Goal: Information Seeking & Learning: Learn about a topic

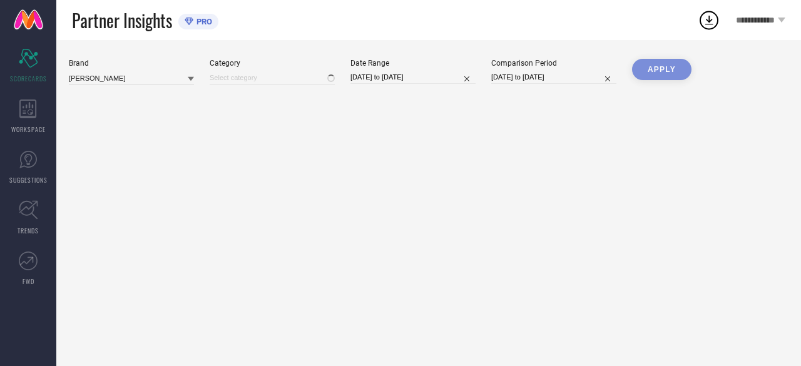
type input "All"
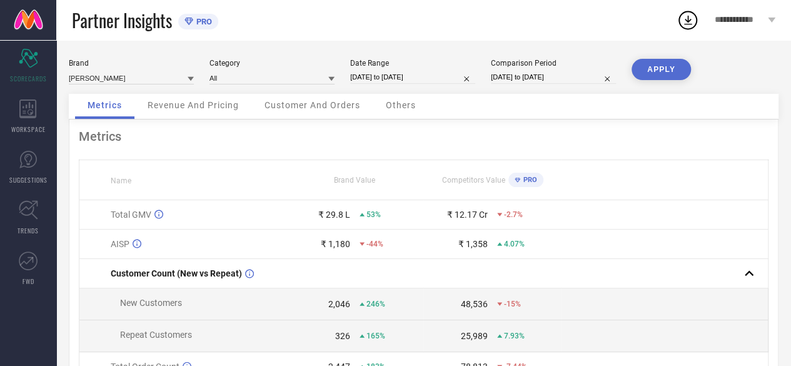
click at [206, 24] on span "PRO" at bounding box center [202, 21] width 19 height 9
click at [191, 21] on icon at bounding box center [189, 22] width 9 height 8
click at [29, 113] on icon at bounding box center [28, 108] width 18 height 19
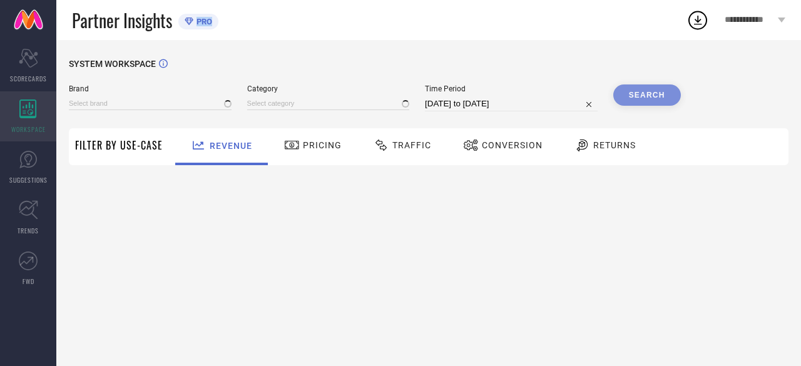
type input "[PERSON_NAME]"
type input "All"
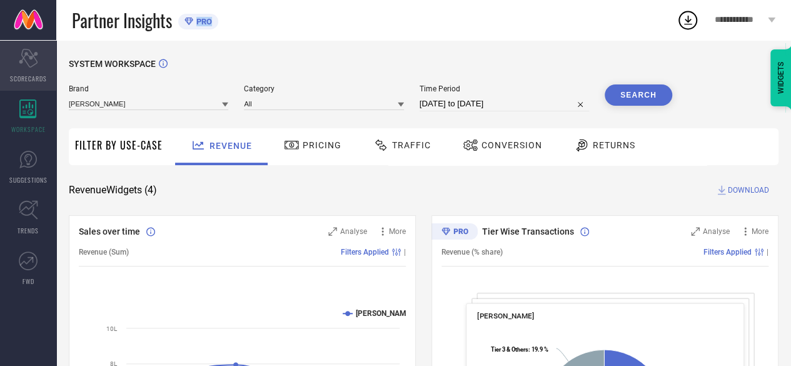
click at [38, 69] on div "Scorecard SCORECARDS" at bounding box center [28, 66] width 56 height 50
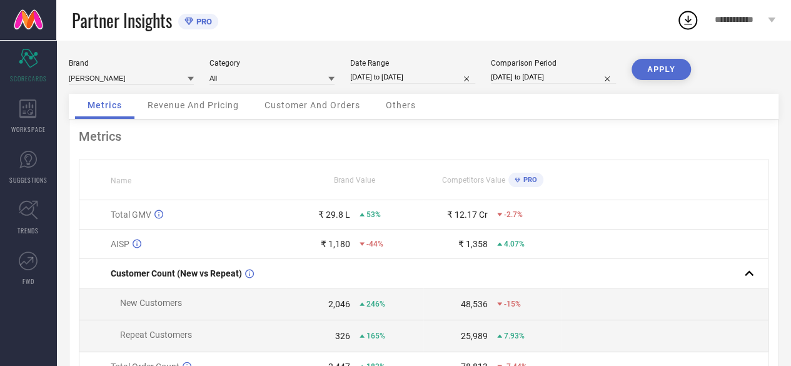
click at [204, 112] on div "Revenue And Pricing" at bounding box center [193, 106] width 116 height 25
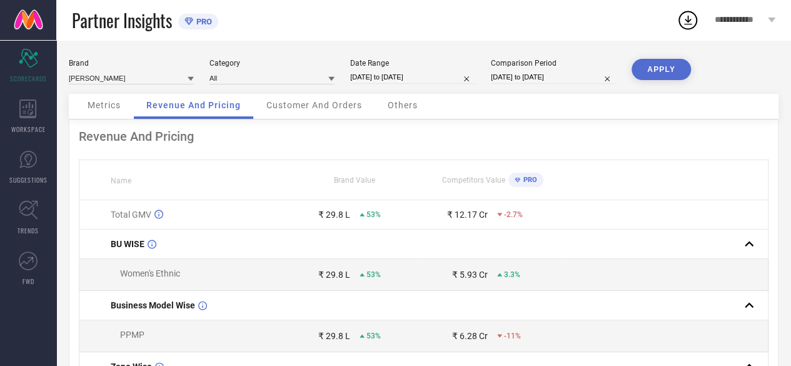
click at [302, 112] on div "Customer And Orders" at bounding box center [314, 106] width 121 height 25
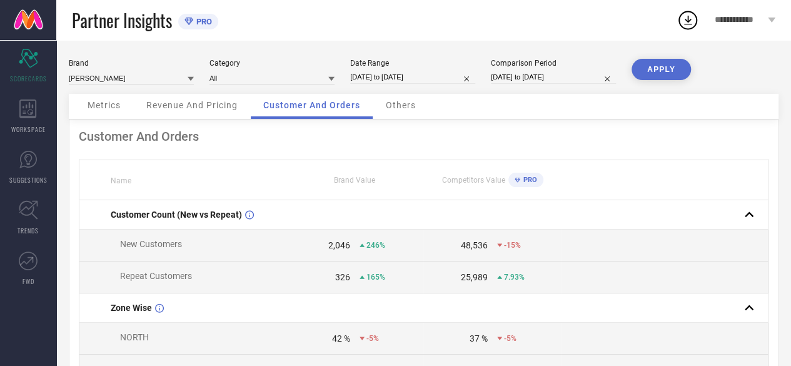
click at [104, 109] on span "Metrics" at bounding box center [104, 105] width 33 height 10
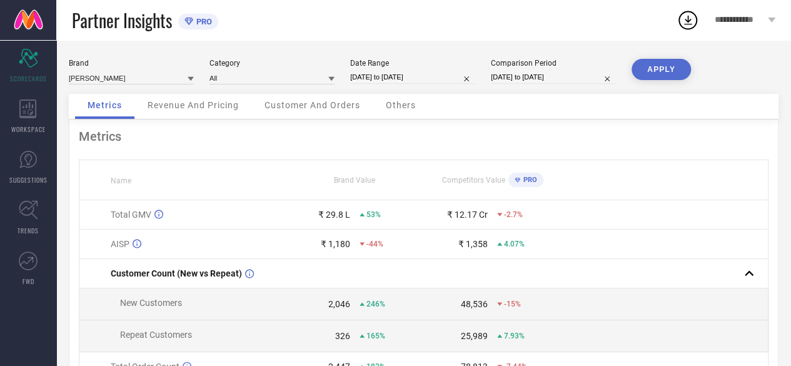
click at [200, 24] on span "PRO" at bounding box center [202, 21] width 19 height 9
click at [196, 20] on span "PRO" at bounding box center [202, 21] width 19 height 9
drag, startPoint x: 196, startPoint y: 20, endPoint x: 374, endPoint y: 19, distance: 177.6
click at [197, 20] on span "PRO" at bounding box center [202, 21] width 19 height 9
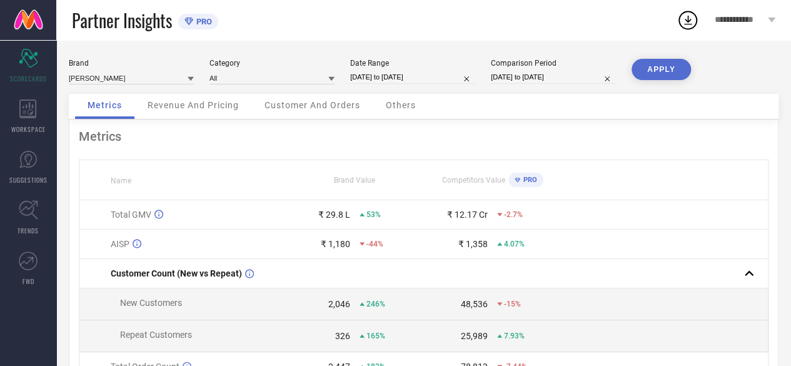
click at [766, 17] on div "**********" at bounding box center [745, 20] width 92 height 40
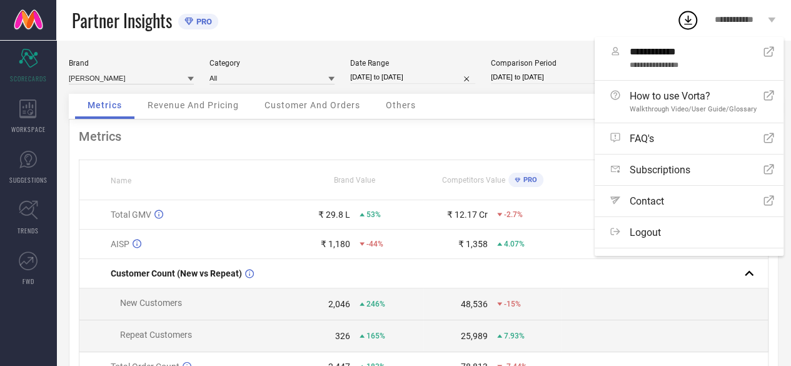
click at [447, 143] on div "Metrics" at bounding box center [424, 136] width 690 height 15
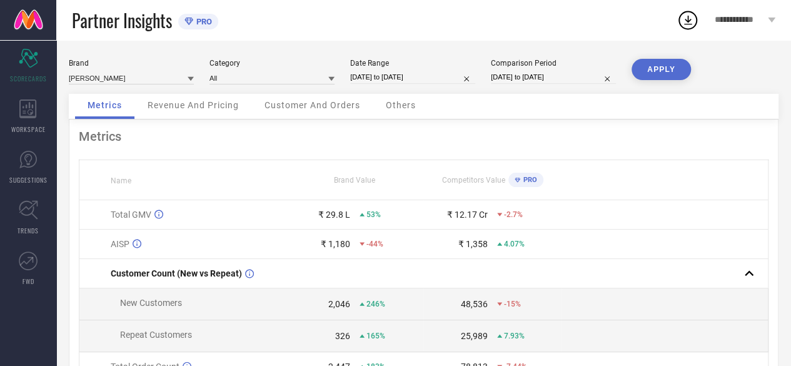
click at [525, 82] on input "19-07-2024 to 18-08-2024" at bounding box center [553, 77] width 125 height 13
select select "6"
select select "2024"
select select "7"
select select "2024"
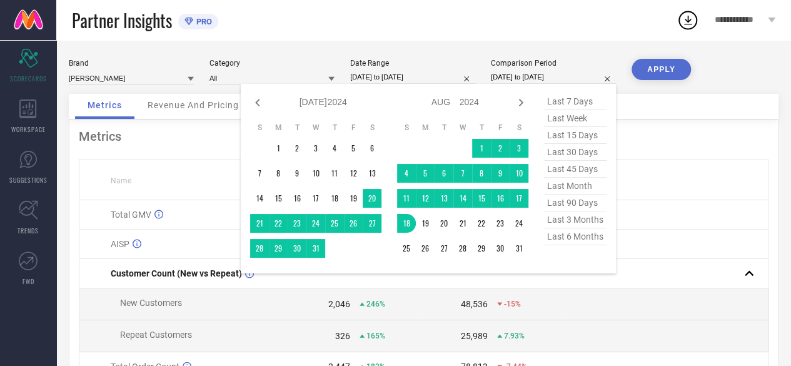
click at [695, 137] on div "Metrics" at bounding box center [424, 136] width 690 height 15
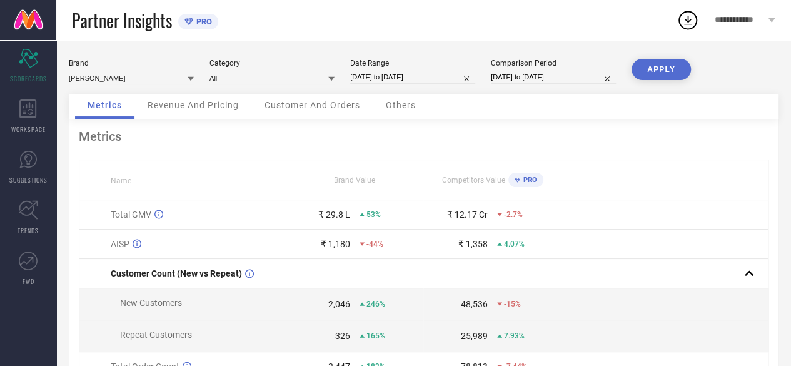
select select "6"
select select "2025"
select select "7"
select select "2025"
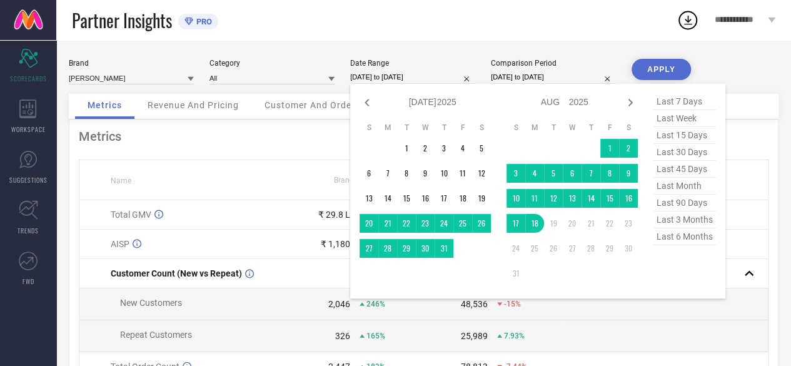
click at [426, 77] on input "19-07-2025 to 18-08-2025" at bounding box center [412, 77] width 125 height 13
click at [428, 186] on table "S M T W T F S 1 2 3 4 5 6 7 8 9 10 11 12 13 14 15 16 17 18 19 20 21 22 23 24 25…" at bounding box center [425, 190] width 131 height 148
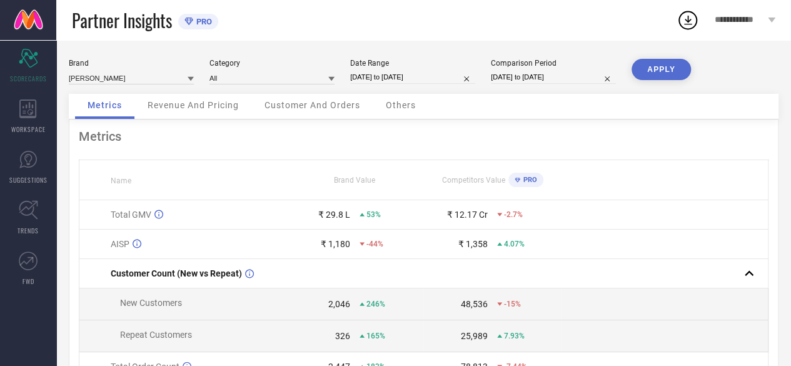
click at [667, 79] on button "APPLY" at bounding box center [661, 69] width 59 height 21
click at [189, 21] on icon at bounding box center [189, 22] width 9 height 8
click at [442, 80] on input "19-07-2025 to 18-08-2025" at bounding box center [412, 77] width 125 height 13
select select "6"
select select "2025"
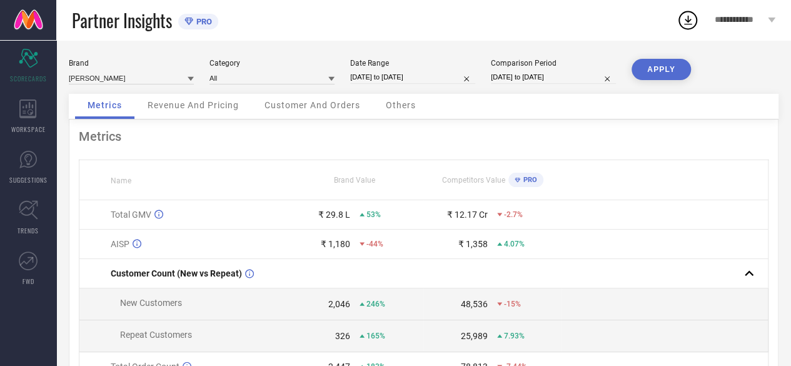
select select "7"
select select "2025"
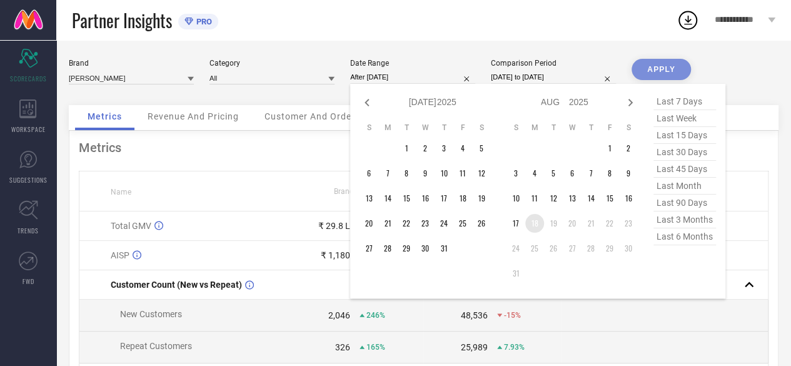
click at [538, 222] on td "18" at bounding box center [534, 223] width 19 height 19
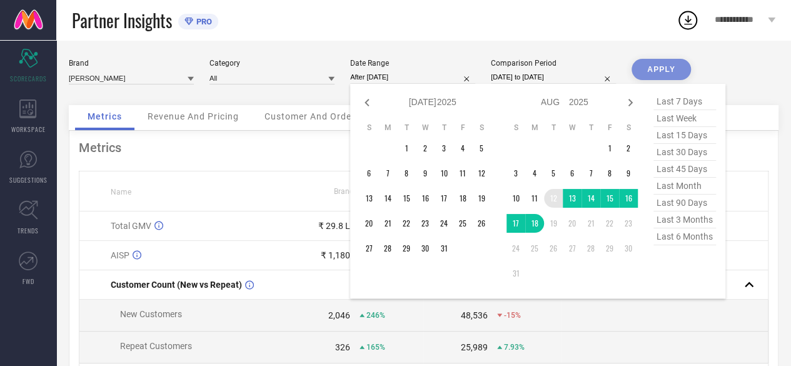
type input "12-08-2025 to 18-08-2025"
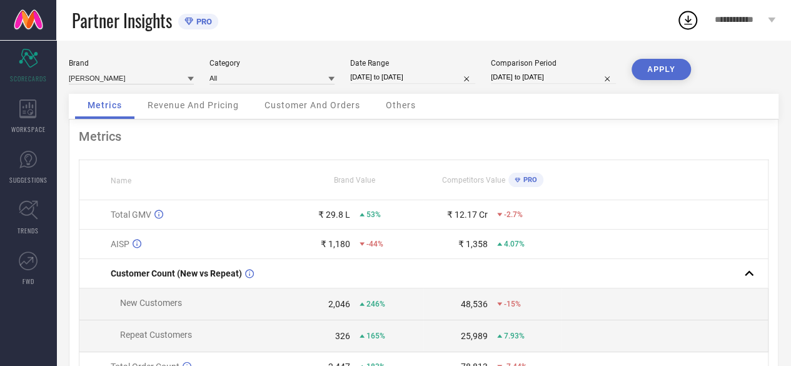
click at [662, 63] on button "APPLY" at bounding box center [661, 69] width 59 height 21
select select "6"
select select "2024"
select select "7"
select select "2024"
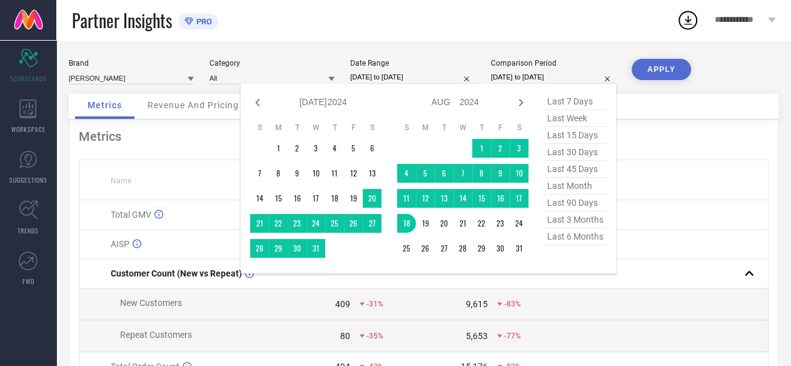
click at [540, 79] on input "19-07-2024 to 18-08-2024" at bounding box center [553, 77] width 125 height 13
click at [408, 200] on td "11" at bounding box center [406, 198] width 19 height 19
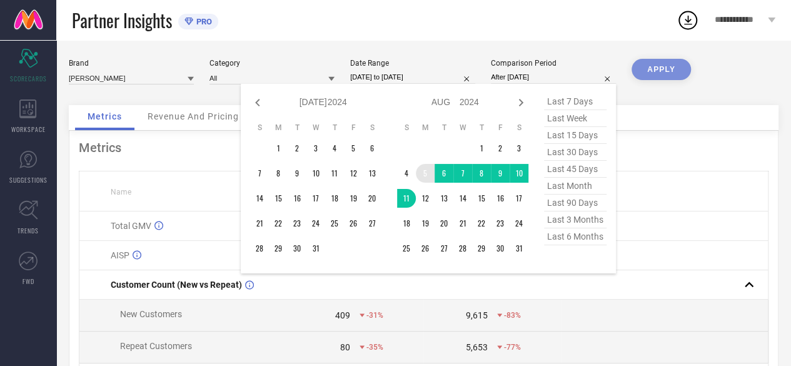
type input "[DATE] to [DATE]"
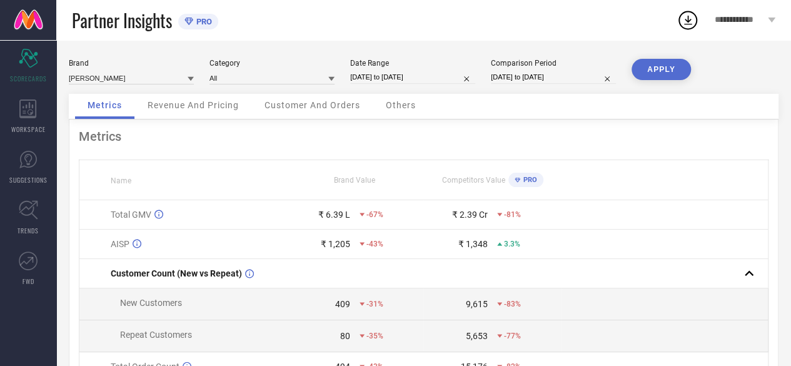
click at [655, 71] on button "APPLY" at bounding box center [661, 69] width 59 height 21
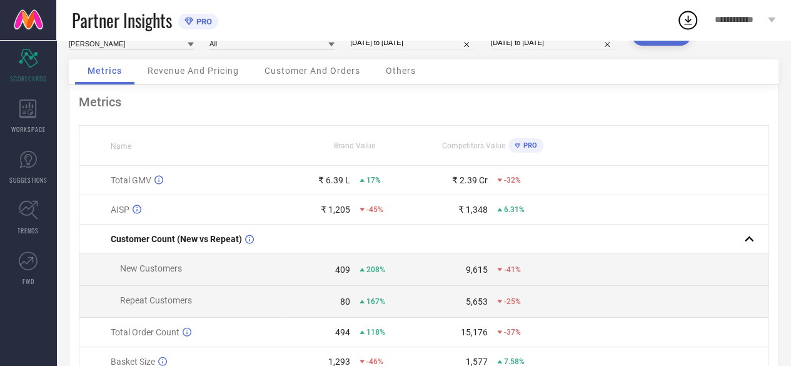
scroll to position [32, 0]
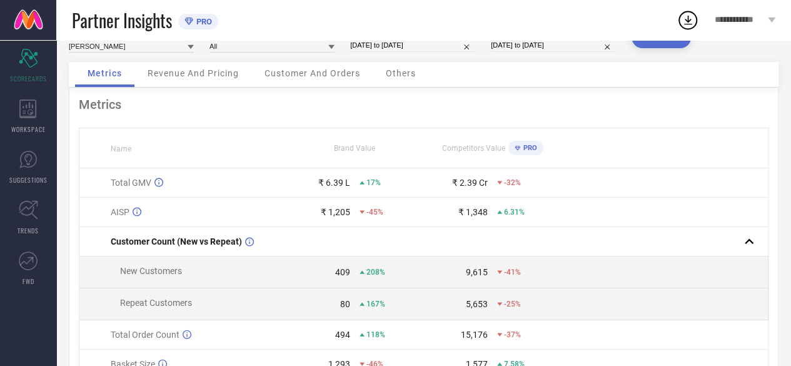
click at [542, 44] on input "[DATE] to [DATE]" at bounding box center [553, 45] width 125 height 13
select select "7"
select select "2024"
select select "8"
select select "2024"
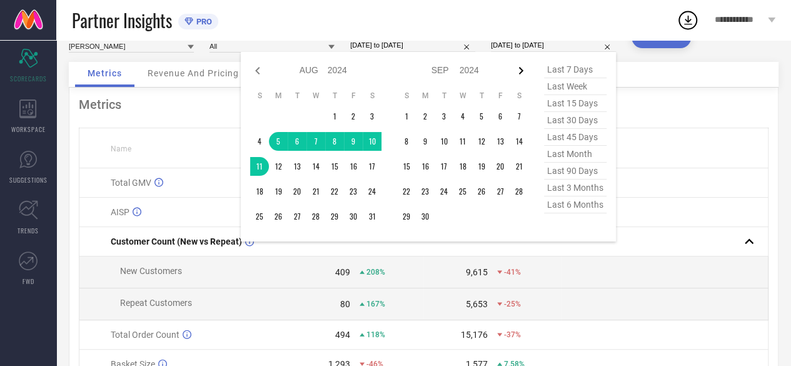
click at [522, 73] on icon at bounding box center [520, 70] width 15 height 15
select select "8"
select select "2024"
select select "9"
select select "2024"
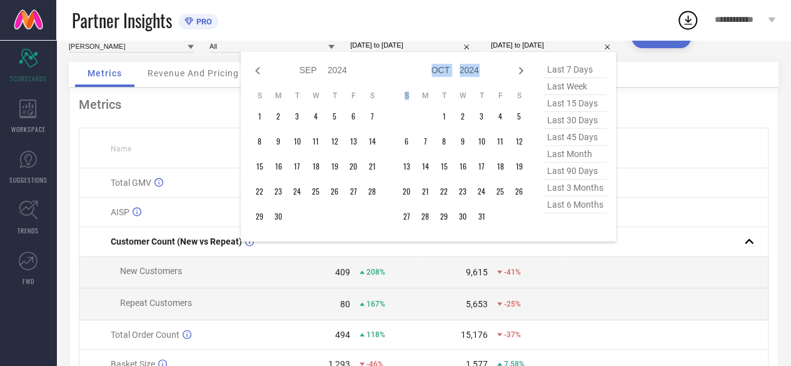
click at [522, 73] on icon at bounding box center [520, 70] width 15 height 15
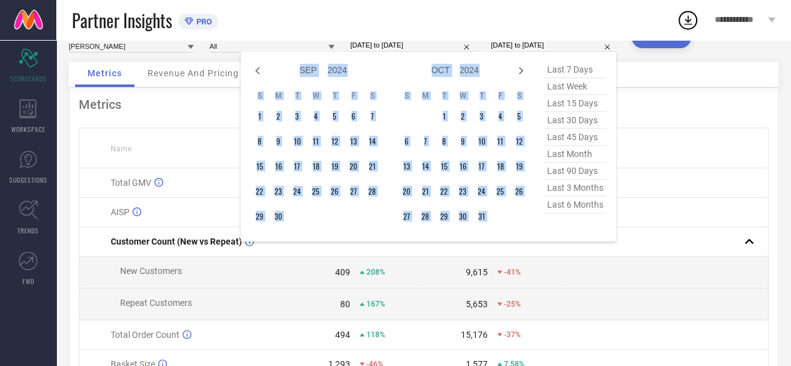
select select "9"
select select "2024"
select select "10"
select select "2024"
click at [522, 73] on icon at bounding box center [520, 70] width 15 height 15
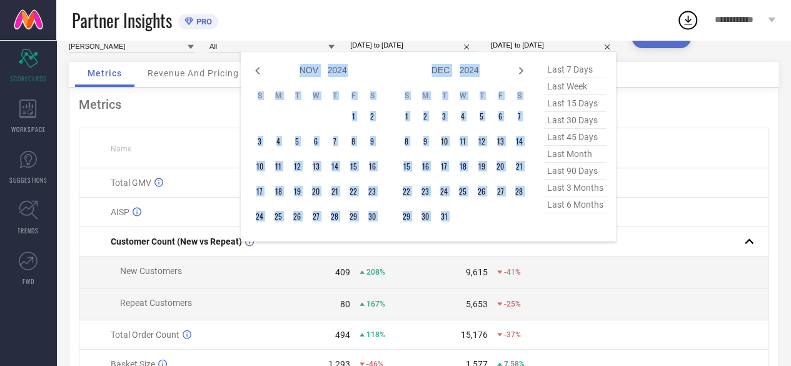
click at [522, 73] on icon at bounding box center [520, 70] width 15 height 15
select select "2025"
select select "1"
select select "2025"
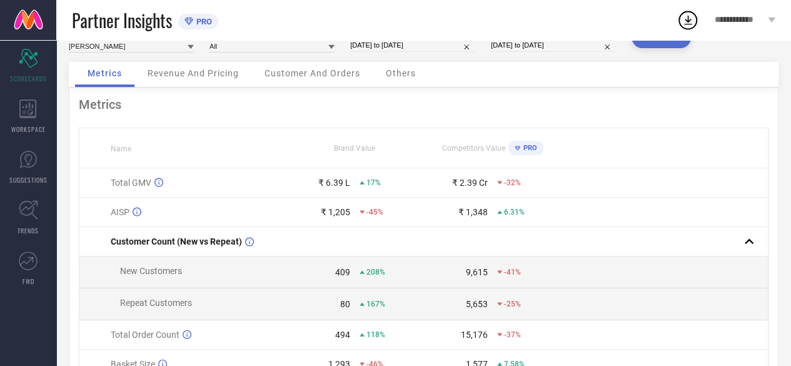
click at [690, 124] on div "Metrics Name Brand Value Competitors Value PRO Total GMV ₹ 6.39 L 17% ₹ 2.39 Cr…" at bounding box center [424, 279] width 710 height 382
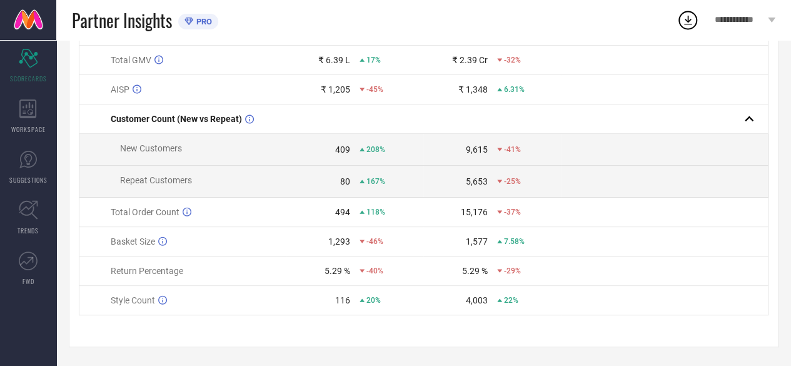
scroll to position [0, 0]
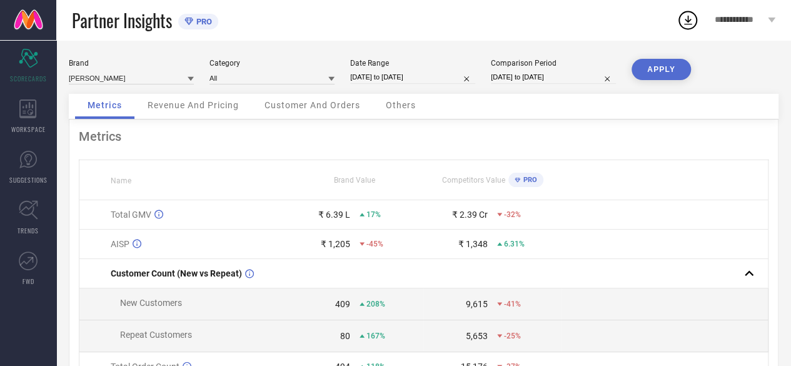
select select "7"
select select "2025"
select select "8"
select select "2025"
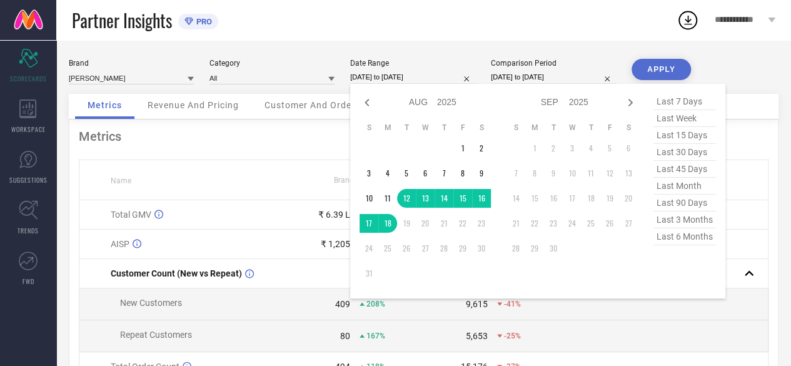
click at [412, 82] on input "12-08-2025 to 18-08-2025" at bounding box center [412, 77] width 125 height 13
click at [462, 148] on td "1" at bounding box center [462, 148] width 19 height 19
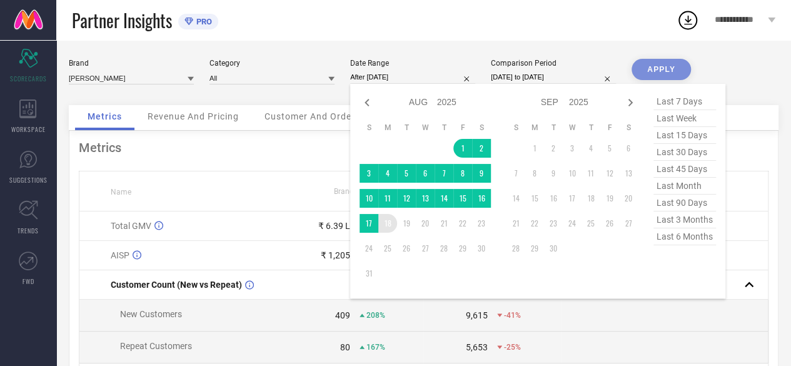
type input "[DATE] to [DATE]"
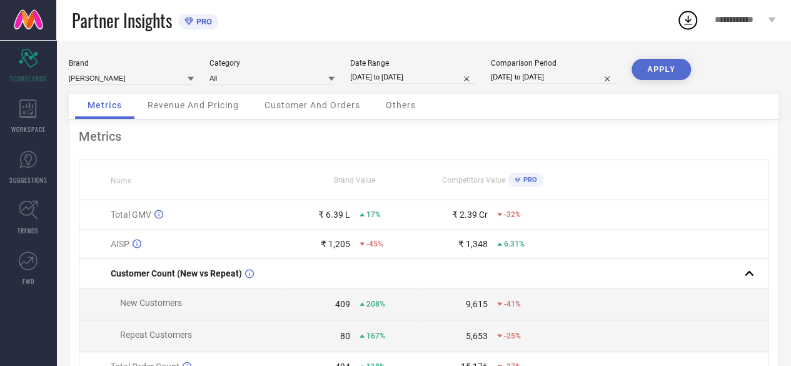
click at [657, 75] on button "APPLY" at bounding box center [661, 69] width 59 height 21
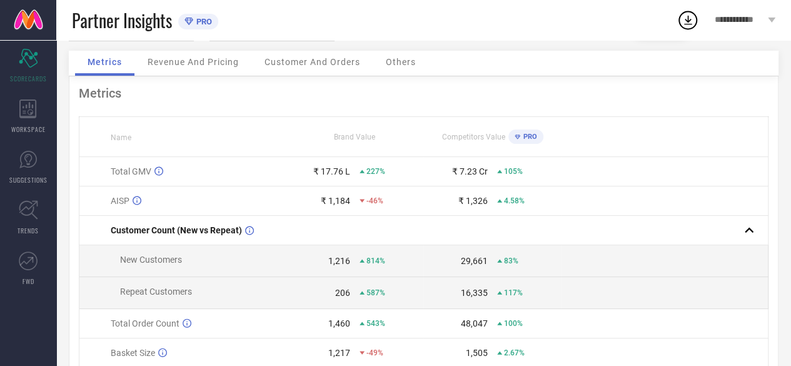
scroll to position [63, 0]
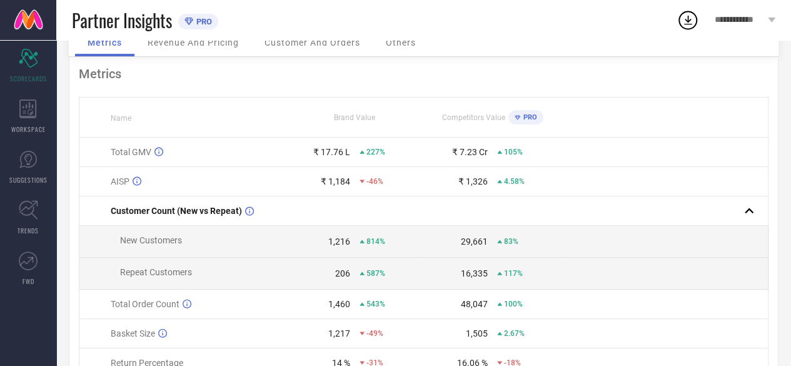
click at [346, 278] on div "206" at bounding box center [342, 273] width 15 height 10
click at [340, 290] on td "206 587%" at bounding box center [355, 274] width 138 height 32
click at [340, 241] on div "1,216" at bounding box center [339, 241] width 22 height 10
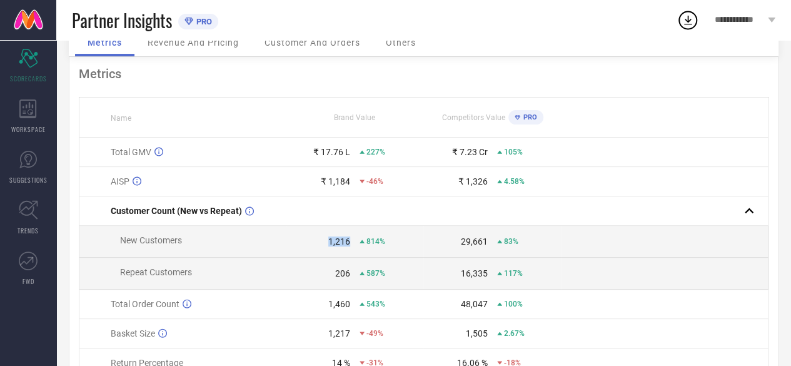
click at [340, 241] on div "1,216" at bounding box center [339, 241] width 22 height 10
click at [331, 270] on td "206 587%" at bounding box center [355, 274] width 138 height 32
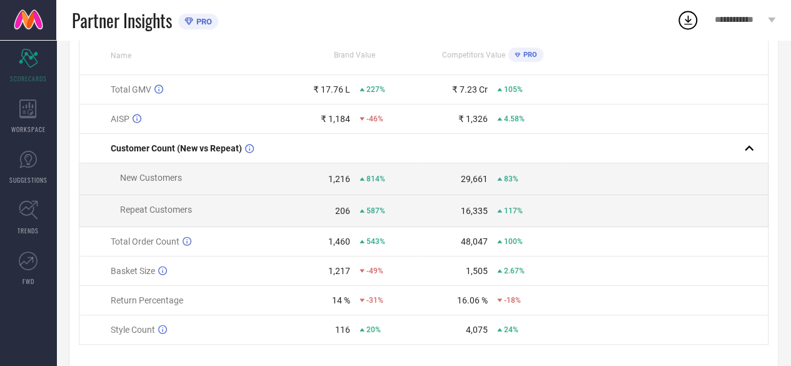
scroll to position [0, 0]
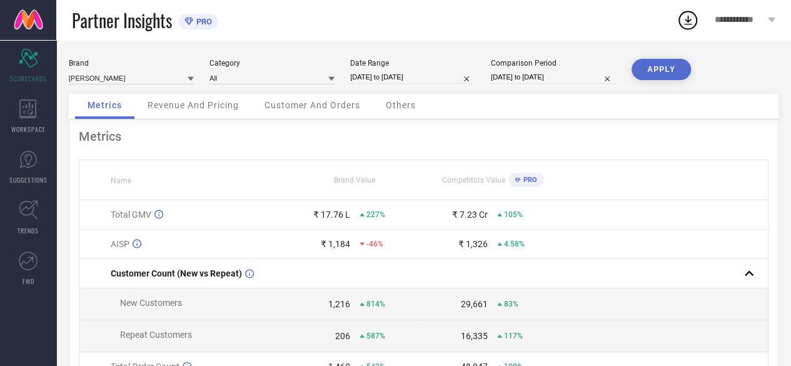
click at [194, 103] on span "Revenue And Pricing" at bounding box center [193, 105] width 91 height 10
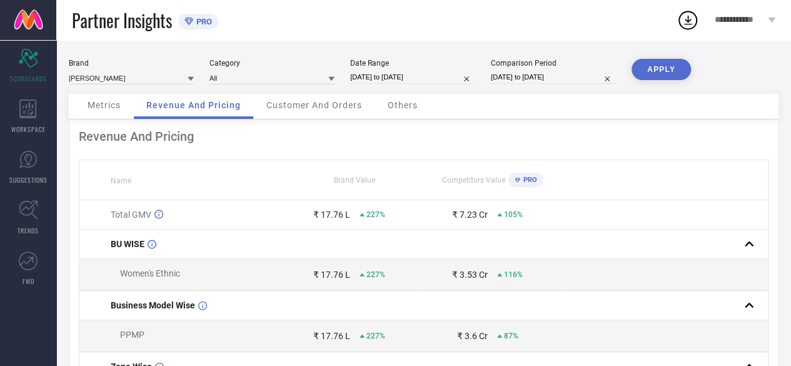
click at [315, 110] on span "Customer And Orders" at bounding box center [314, 105] width 96 height 10
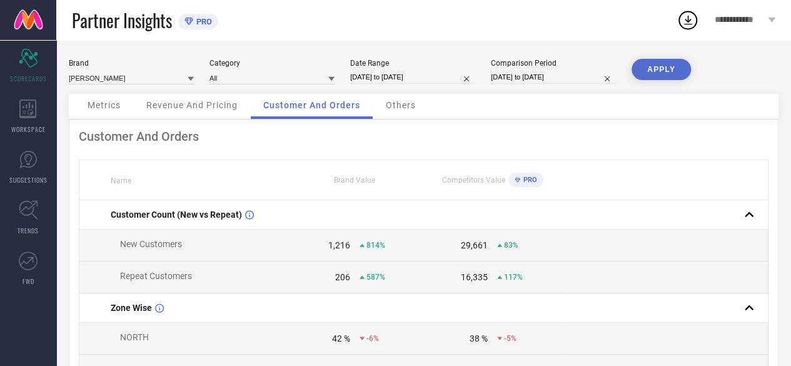
click at [407, 106] on span "Others" at bounding box center [401, 105] width 30 height 10
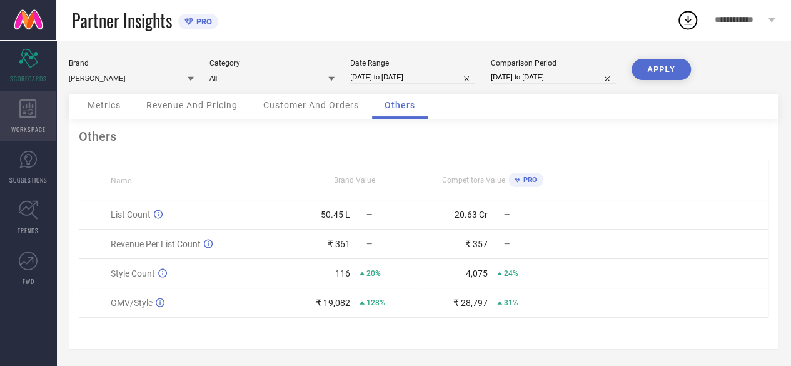
click at [26, 108] on icon at bounding box center [28, 108] width 18 height 19
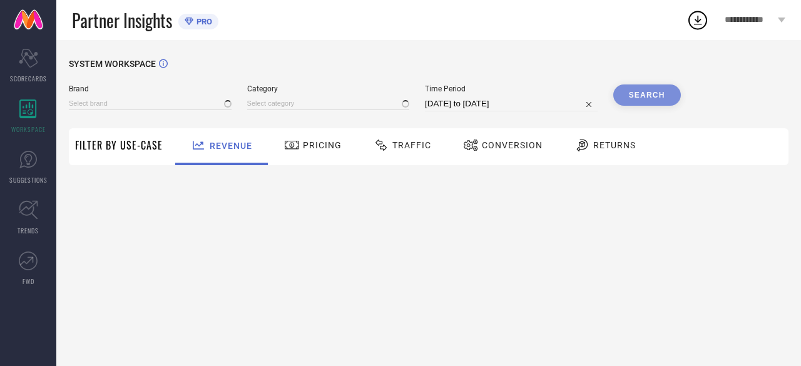
type input "[PERSON_NAME]"
type input "All"
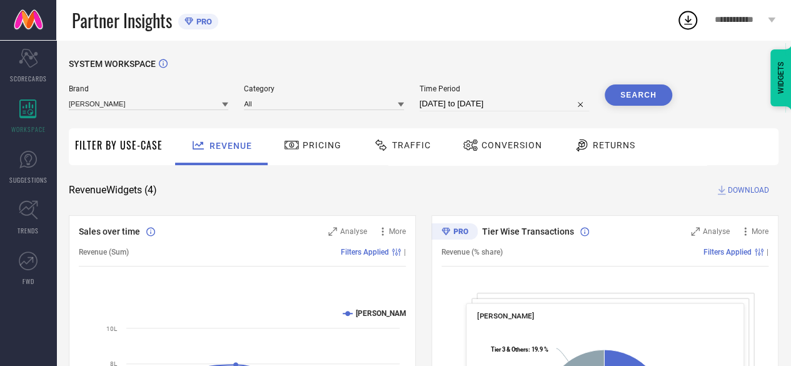
click at [333, 193] on div "Revenue Widgets ( 4 ) DOWNLOAD" at bounding box center [424, 190] width 710 height 13
drag, startPoint x: 312, startPoint y: 151, endPoint x: 339, endPoint y: 164, distance: 29.9
click at [311, 151] on div "Pricing" at bounding box center [313, 144] width 64 height 21
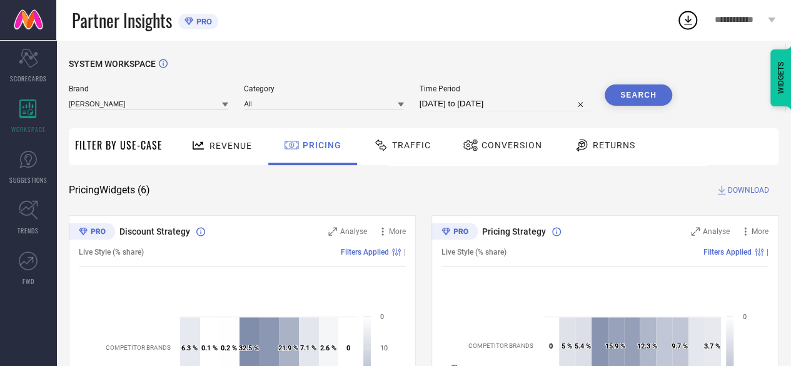
drag, startPoint x: 304, startPoint y: 36, endPoint x: 298, endPoint y: 38, distance: 6.5
click at [305, 36] on div "Partner Insights PRO" at bounding box center [374, 20] width 605 height 40
click at [38, 76] on span "SCORECARDS" at bounding box center [28, 78] width 37 height 9
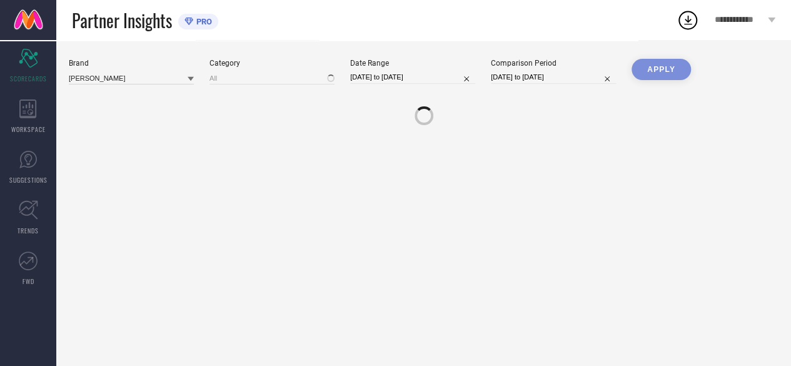
click at [308, 44] on div "Brand DORA DORI Category All Date Range 01-08-2025 to 18-08-2025 Comparison Per…" at bounding box center [423, 203] width 735 height 326
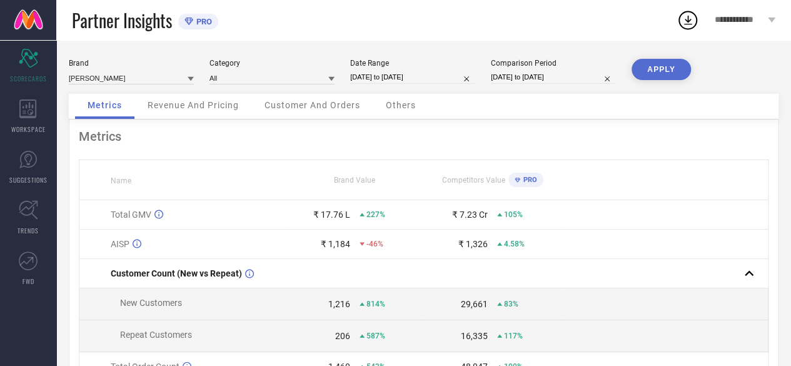
click at [753, 17] on span "**********" at bounding box center [740, 20] width 50 height 11
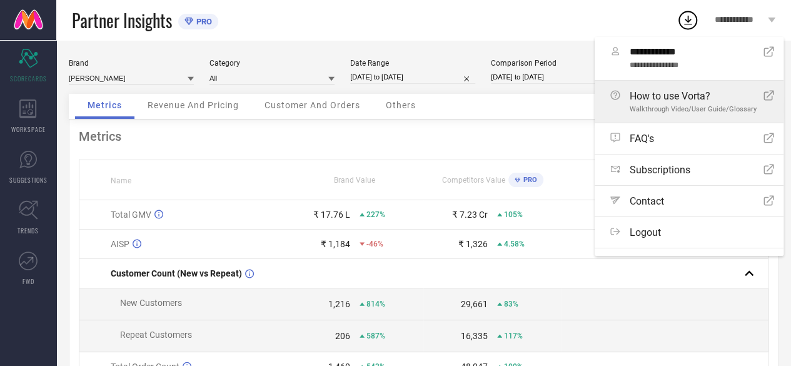
click at [690, 106] on span "Walkthrough Video/User Guide/Glossary" at bounding box center [693, 109] width 127 height 8
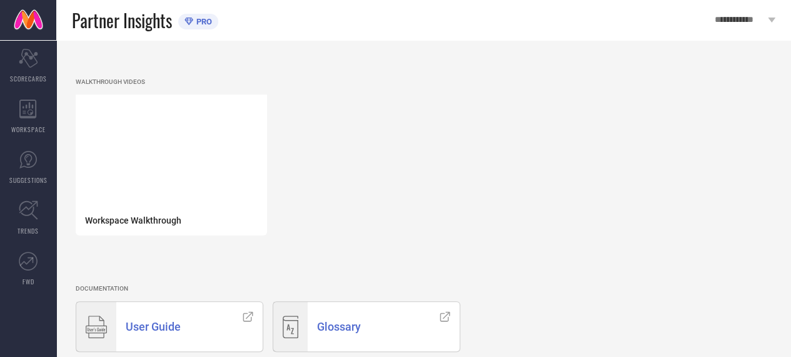
scroll to position [43, 0]
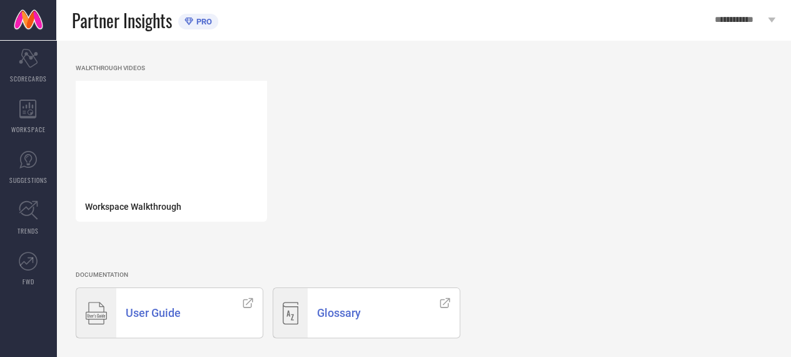
click at [220, 313] on div "User Guide" at bounding box center [174, 312] width 117 height 49
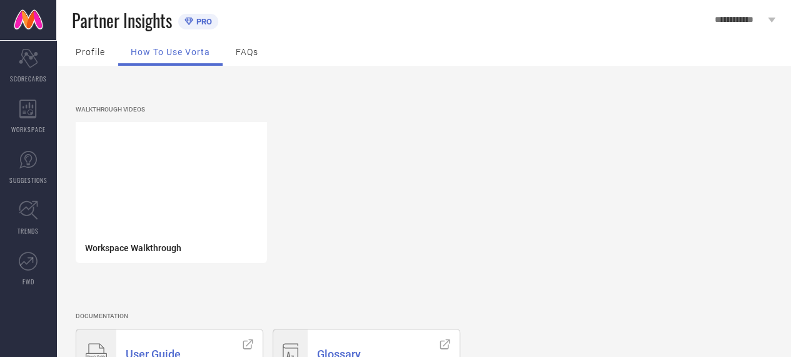
click at [254, 54] on span "FAQs" at bounding box center [247, 52] width 23 height 10
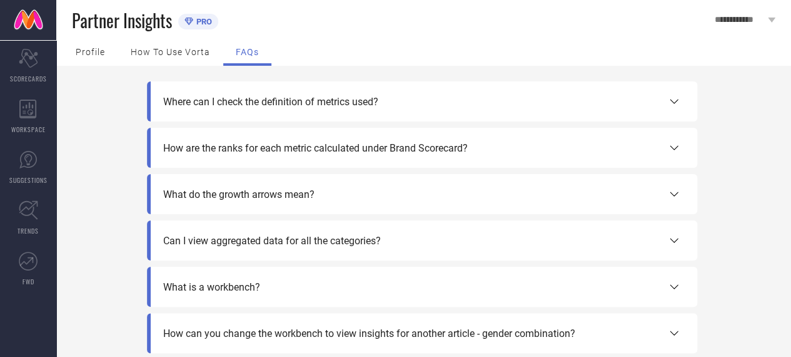
click at [93, 51] on span "Profile" at bounding box center [90, 52] width 29 height 10
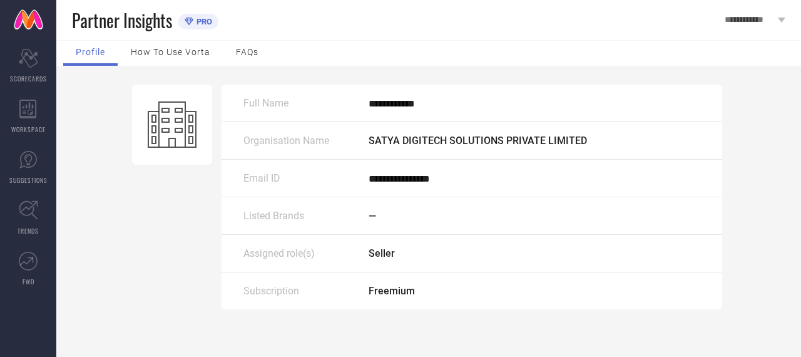
click at [321, 218] on div "Listed Brands" at bounding box center [305, 216] width 125 height 12
click at [284, 292] on span "Subscription" at bounding box center [271, 291] width 56 height 12
drag, startPoint x: 282, startPoint y: 216, endPoint x: 288, endPoint y: 228, distance: 12.9
click at [283, 218] on span "Listed Brands" at bounding box center [273, 216] width 61 height 12
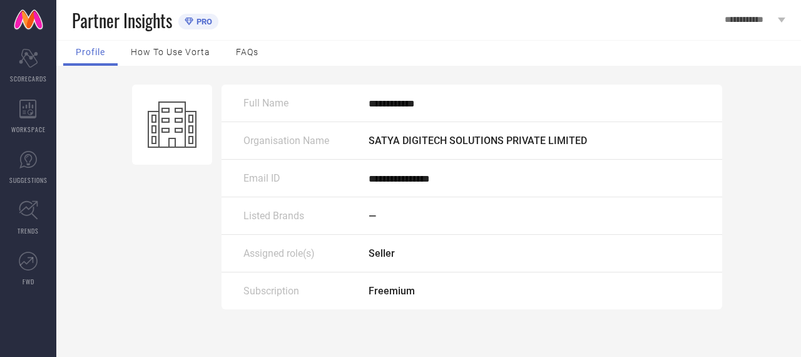
click at [751, 21] on span "**********" at bounding box center [749, 20] width 50 height 11
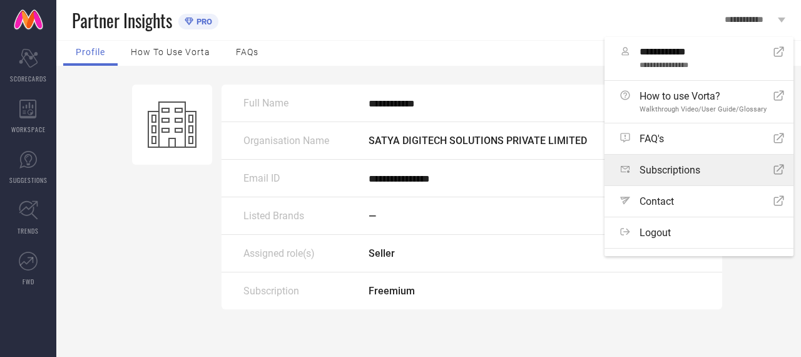
click at [691, 183] on link "Subscriptions Open Icon" at bounding box center [698, 169] width 189 height 31
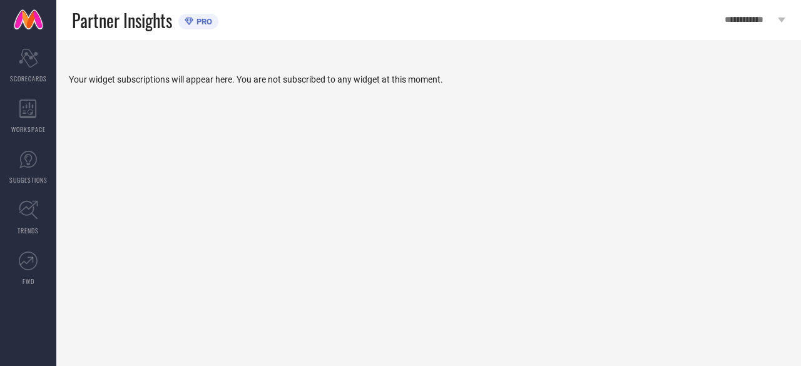
click at [758, 19] on span "**********" at bounding box center [749, 20] width 50 height 11
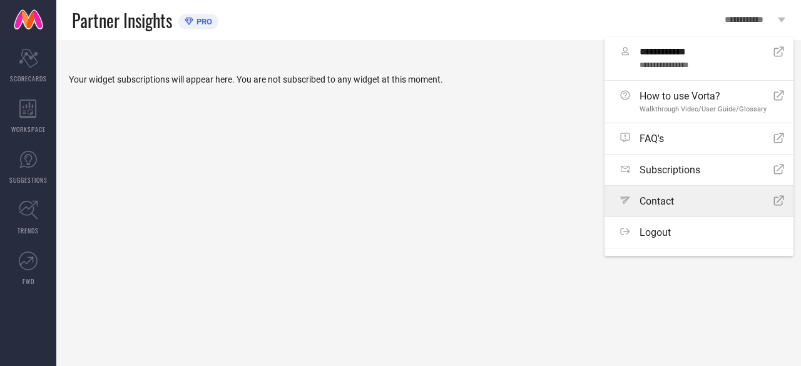
click at [699, 201] on div "Path Contact Open Icon" at bounding box center [702, 201] width 164 height 12
